Goal: Complete application form

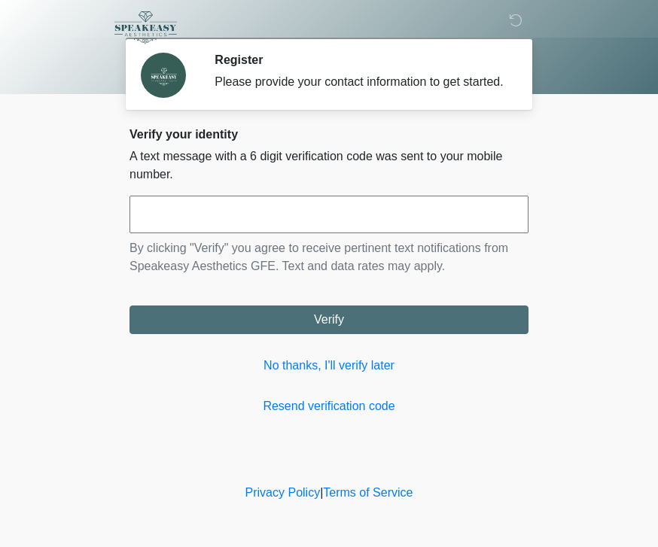
click at [199, 233] on input "text" at bounding box center [328, 215] width 399 height 38
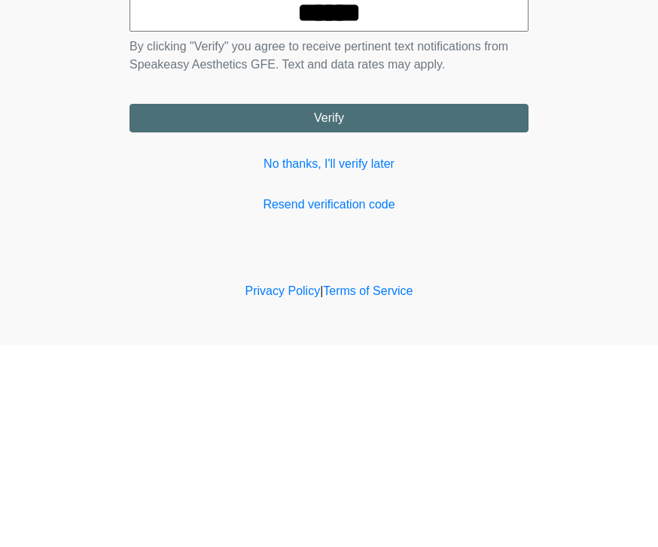
type input "******"
click at [441, 306] on button "Verify" at bounding box center [328, 320] width 399 height 29
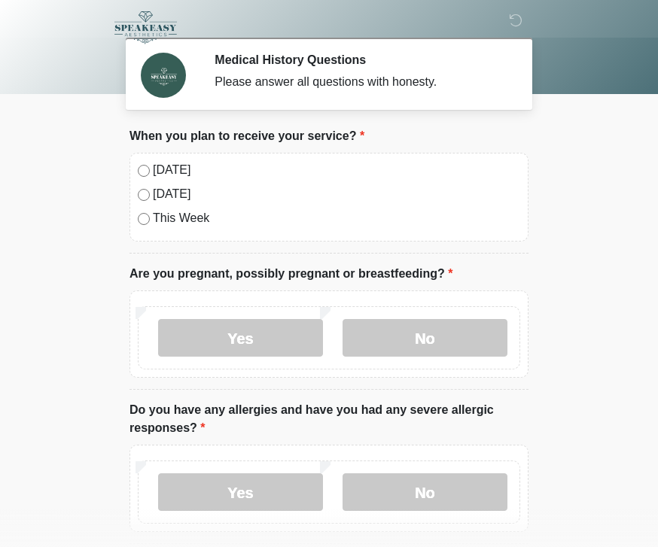
click at [460, 330] on label "No" at bounding box center [425, 338] width 165 height 38
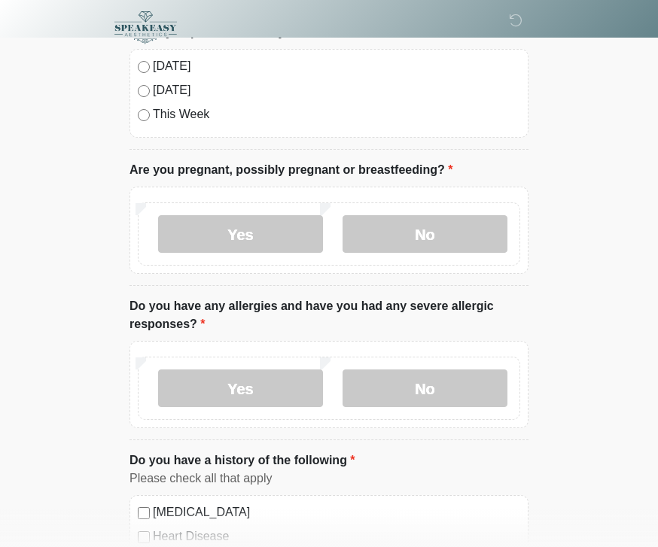
scroll to position [120, 0]
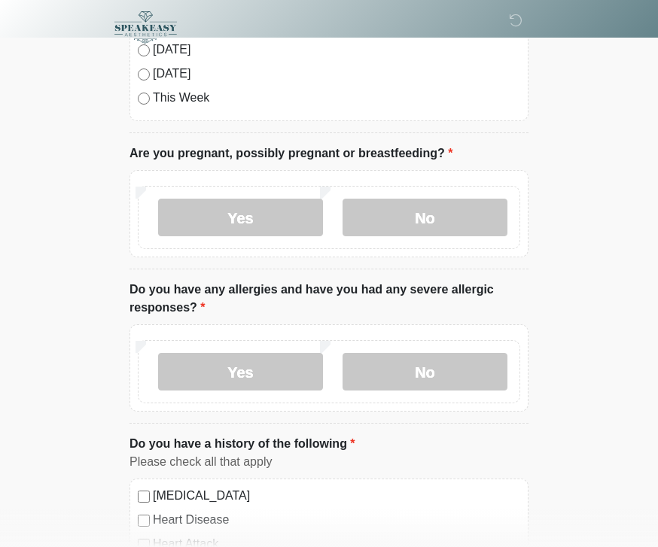
click at [472, 370] on label "No" at bounding box center [425, 372] width 165 height 38
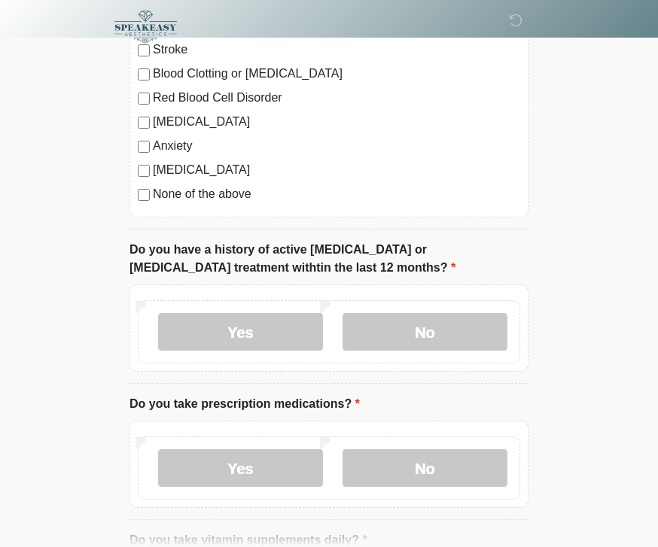
scroll to position [641, 0]
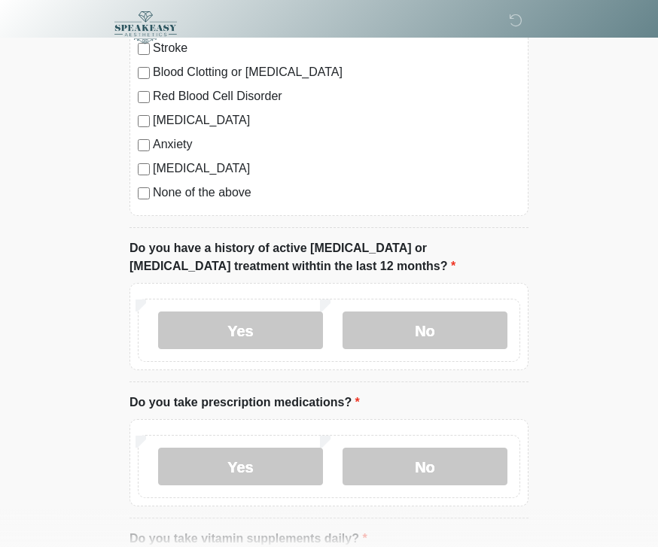
click at [467, 317] on label "No" at bounding box center [425, 331] width 165 height 38
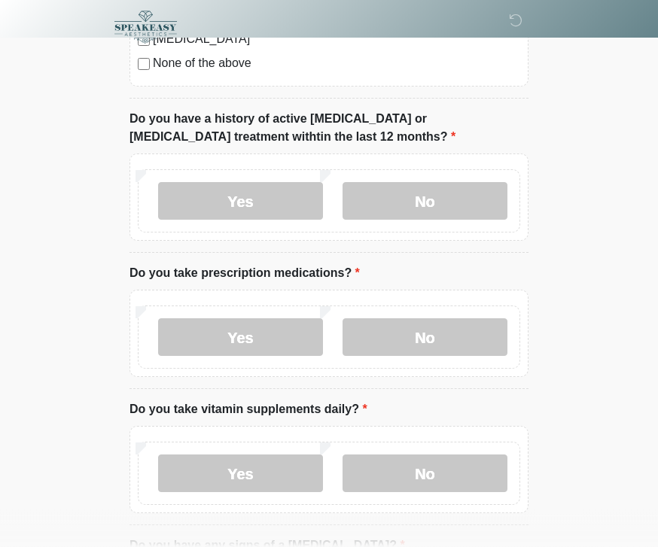
scroll to position [772, 0]
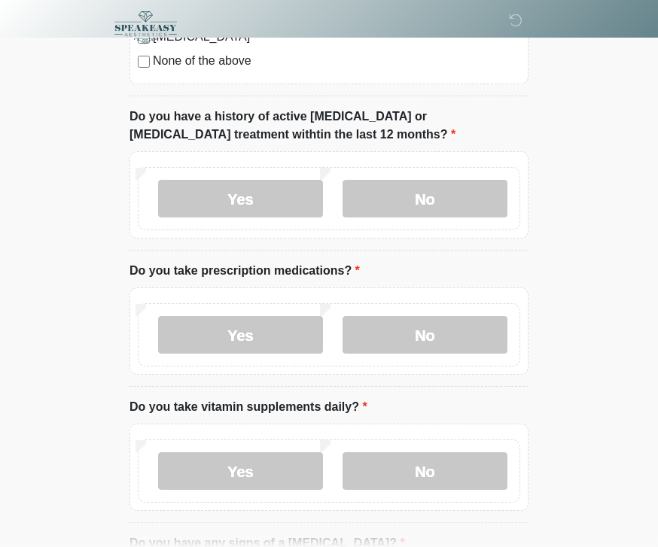
click at [483, 331] on label "No" at bounding box center [425, 335] width 165 height 38
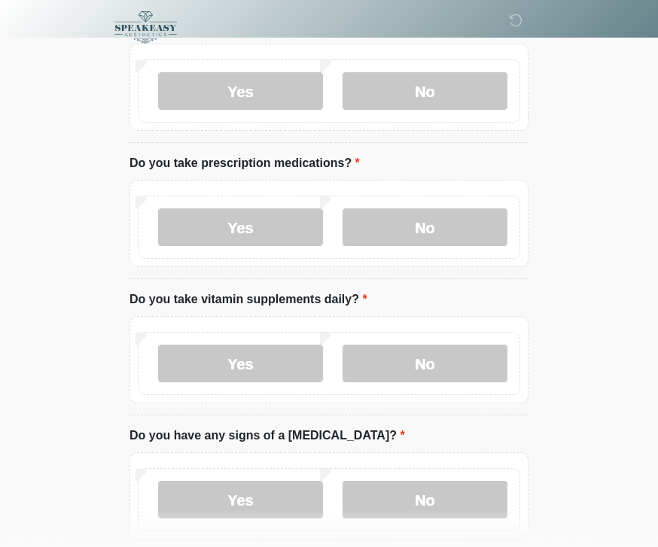
click at [471, 353] on label "No" at bounding box center [425, 364] width 165 height 38
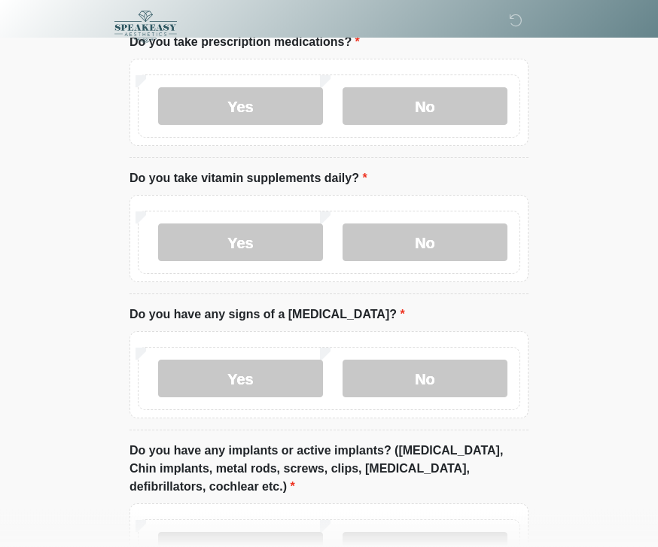
click at [478, 373] on label "No" at bounding box center [425, 380] width 165 height 38
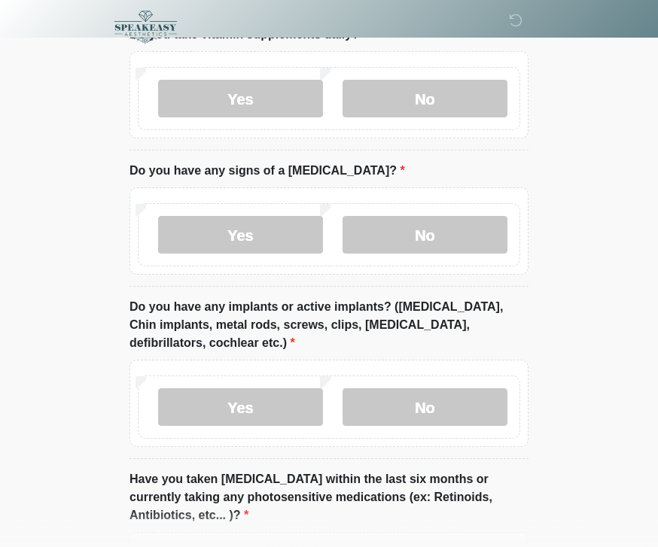
scroll to position [1148, 0]
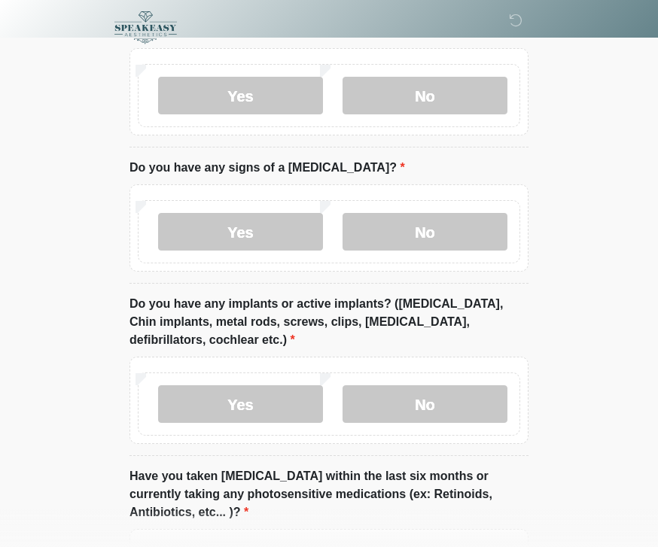
click at [480, 409] on label "No" at bounding box center [425, 404] width 165 height 38
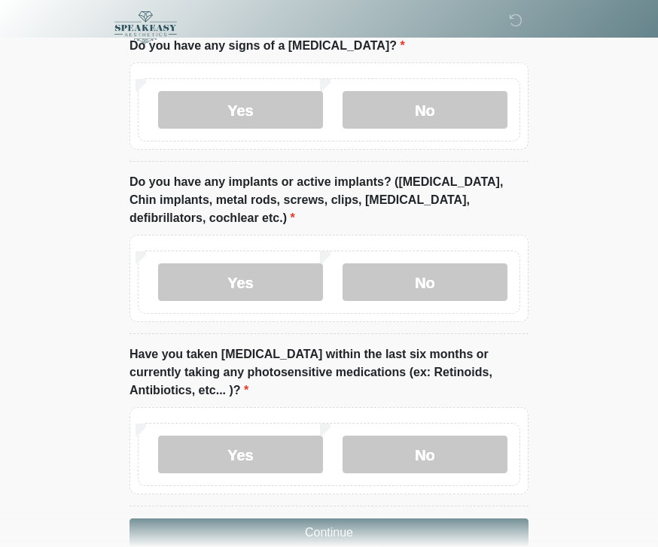
scroll to position [1299, 0]
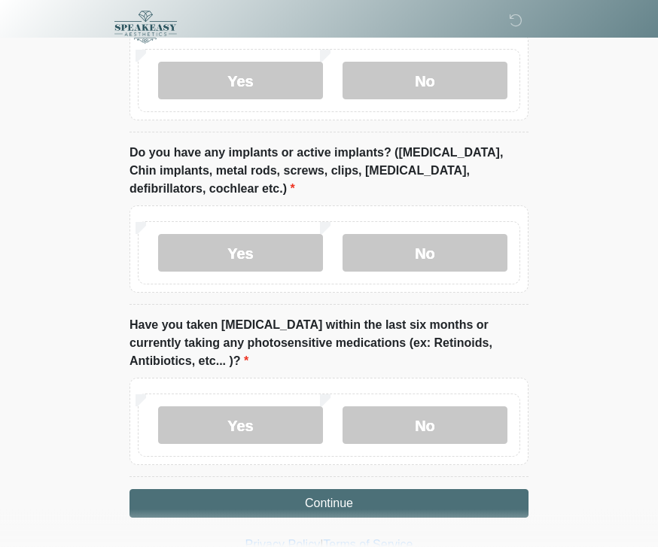
click at [483, 418] on label "No" at bounding box center [425, 426] width 165 height 38
click at [480, 508] on button "Continue" at bounding box center [328, 503] width 399 height 29
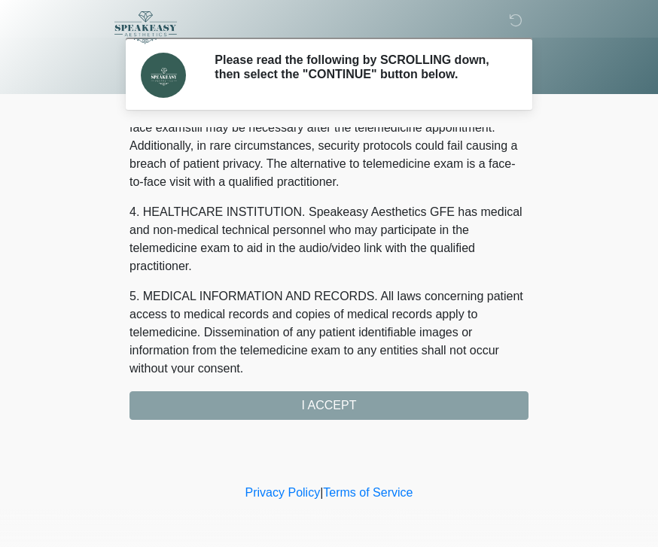
scroll to position [340, 0]
click at [465, 410] on div "1. PURPOSE. The purpose of this form is to obtain your consent for a telemedici…" at bounding box center [328, 273] width 399 height 293
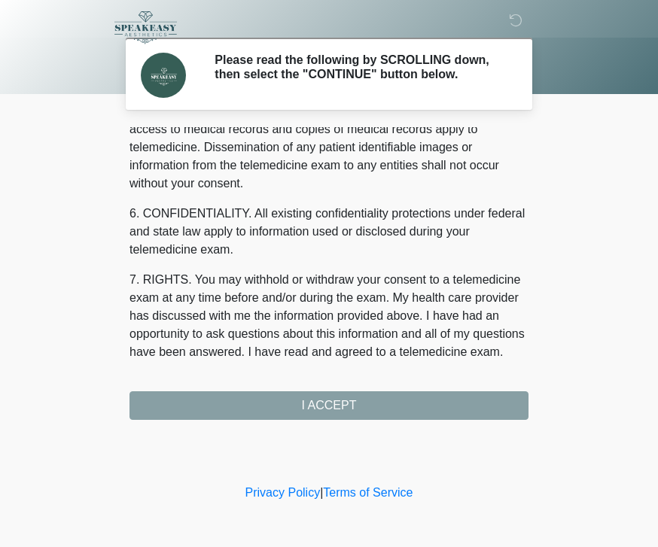
scroll to position [543, 0]
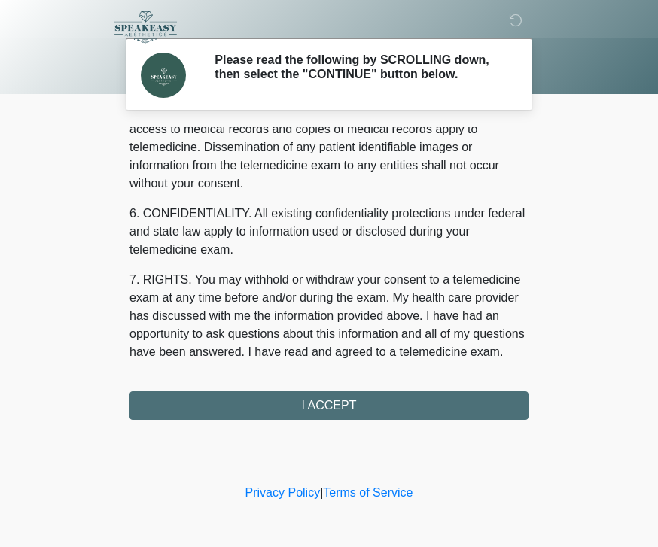
click at [468, 418] on button "I ACCEPT" at bounding box center [328, 405] width 399 height 29
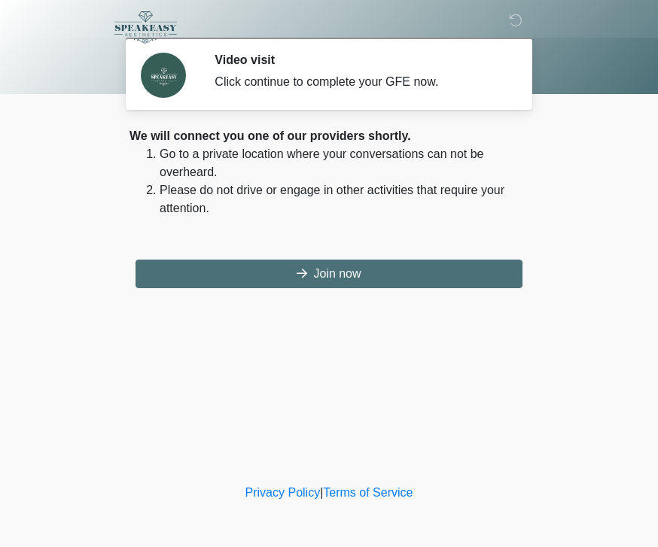
click at [476, 272] on button "Join now" at bounding box center [329, 274] width 387 height 29
